Goal: Task Accomplishment & Management: Use online tool/utility

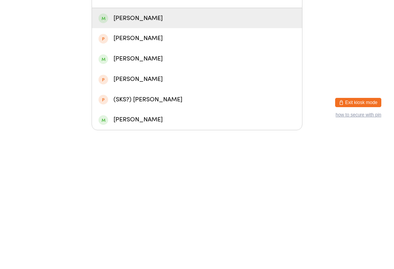
type input "Arya"
click at [170, 167] on div "[PERSON_NAME]" at bounding box center [197, 177] width 210 height 20
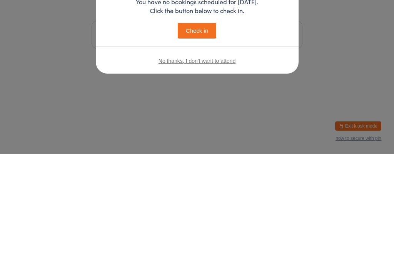
click at [279, 161] on div "No thanks, I don't want to attend" at bounding box center [197, 175] width 203 height 29
click at [280, 161] on div "No thanks, I don't want to attend" at bounding box center [197, 175] width 203 height 29
click at [275, 161] on div "No thanks, I don't want to attend" at bounding box center [197, 175] width 203 height 29
click at [278, 161] on div "No thanks, I don't want to attend" at bounding box center [197, 175] width 203 height 29
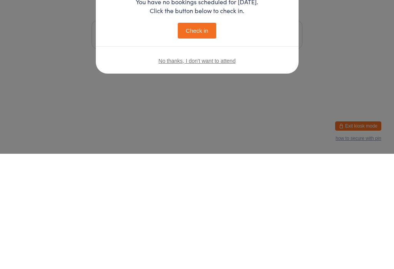
click at [278, 161] on div "No thanks, I don't want to attend" at bounding box center [197, 175] width 203 height 29
click at [280, 56] on button "button" at bounding box center [278, 58] width 9 height 9
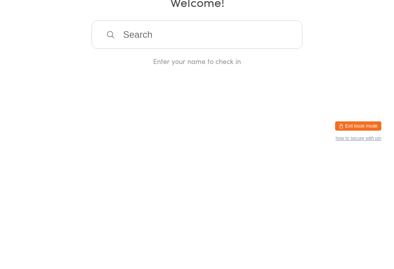
click at [278, 59] on div "Manual search Scanner input Check Out Welcome! Enter your name to check in" at bounding box center [197, 90] width 394 height 181
click at [231, 149] on input "search" at bounding box center [197, 149] width 211 height 28
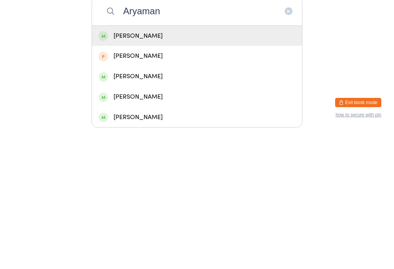
type input "Aryaman"
click at [212, 169] on div "[PERSON_NAME]" at bounding box center [197, 174] width 197 height 10
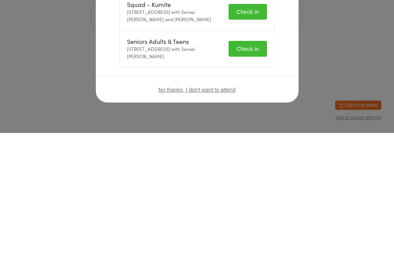
click at [238, 142] on button "Check in" at bounding box center [248, 148] width 38 height 16
click at [250, 182] on button "Check in" at bounding box center [248, 185] width 38 height 16
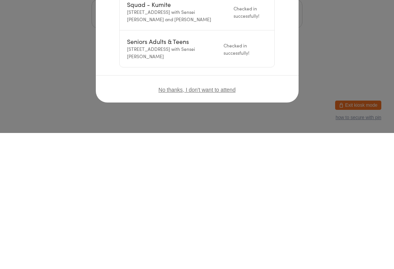
click at [256, 187] on div "Checked in successfully!" at bounding box center [245, 184] width 43 height 15
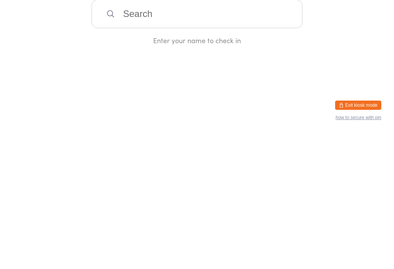
click at [281, 52] on div "Manual search Scanner input Check Out Welcome! Enter your name to check in" at bounding box center [197, 90] width 394 height 181
click at [234, 179] on div "Enter your name to check in" at bounding box center [197, 176] width 211 height 10
click at [218, 164] on input "search" at bounding box center [197, 149] width 211 height 28
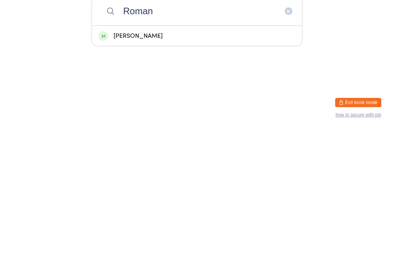
type input "Roman"
click at [199, 169] on div "[PERSON_NAME]" at bounding box center [197, 174] width 197 height 10
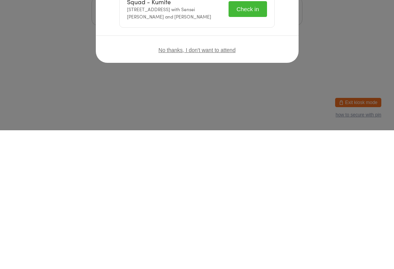
click at [256, 149] on button "Check in" at bounding box center [248, 148] width 38 height 16
